Goal: Task Accomplishment & Management: Complete application form

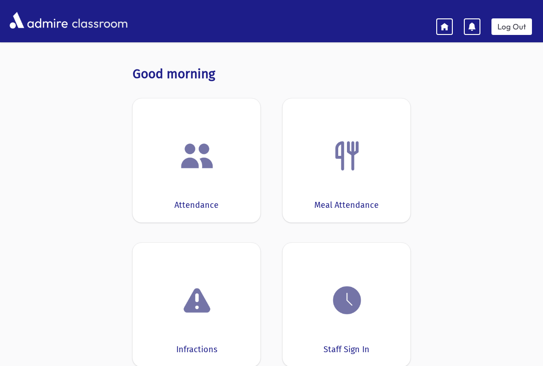
scroll to position [73, 0]
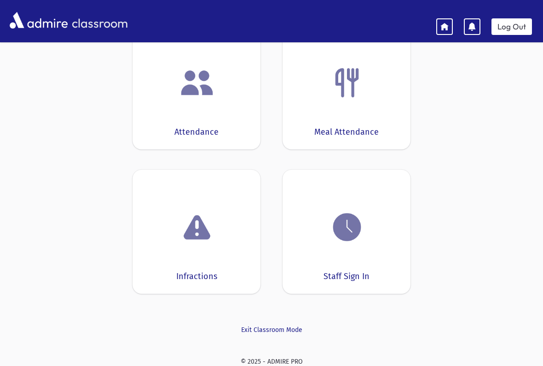
click at [360, 223] on img at bounding box center [346, 227] width 35 height 35
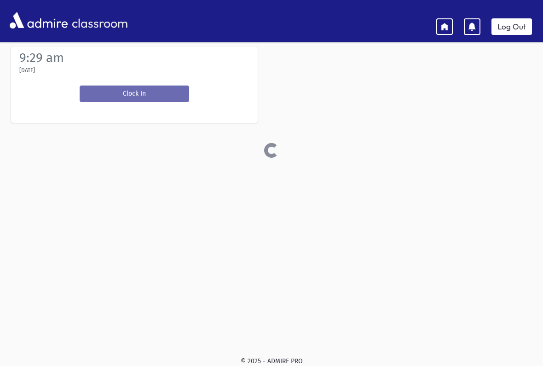
scroll to position [39, 0]
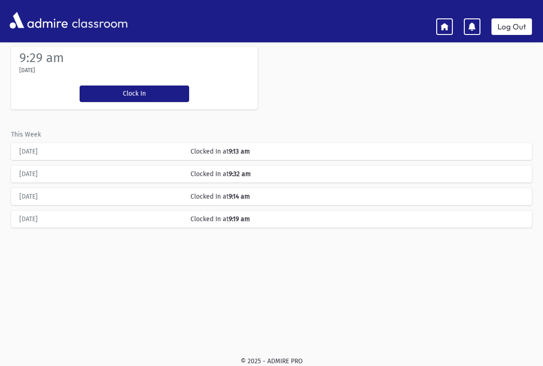
click at [166, 93] on button "Clock In" at bounding box center [134, 94] width 109 height 17
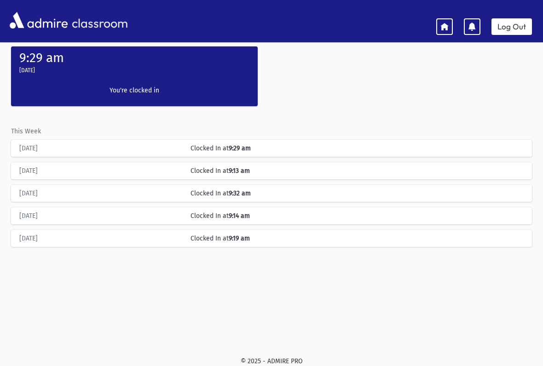
click at [450, 28] on link at bounding box center [444, 26] width 17 height 17
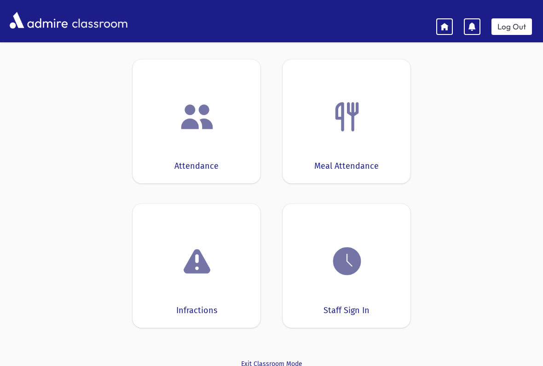
click at [190, 142] on div "Attendance" at bounding box center [196, 121] width 128 height 124
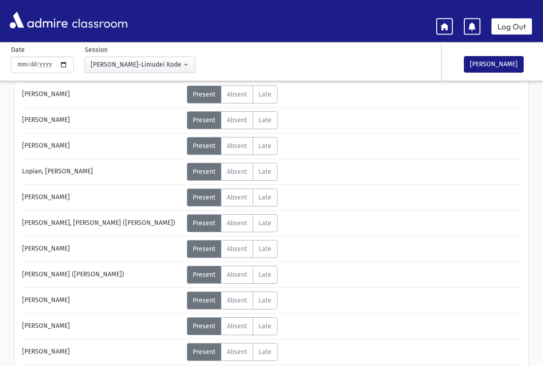
scroll to position [194, 0]
click at [274, 168] on label "Late L" at bounding box center [265, 172] width 25 height 18
click at [273, 191] on label "Late L" at bounding box center [265, 198] width 25 height 18
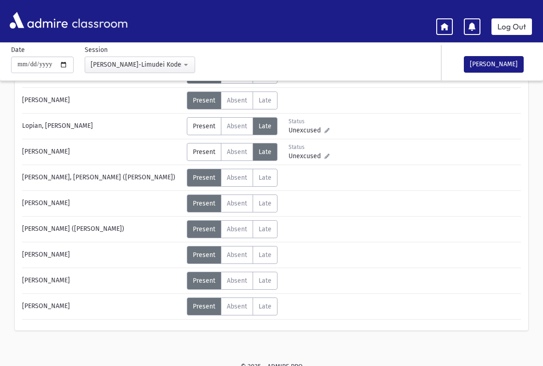
scroll to position [246, 0]
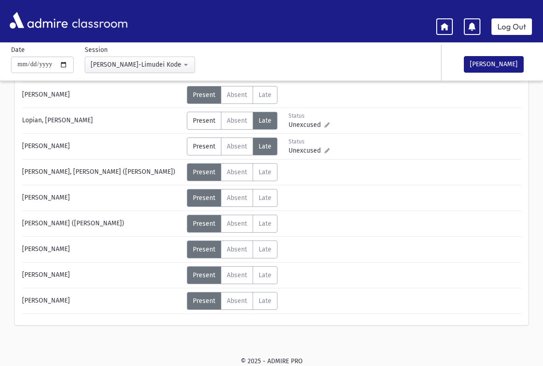
click at [271, 228] on label "Late L" at bounding box center [265, 224] width 25 height 18
